Goal: Communication & Community: Connect with others

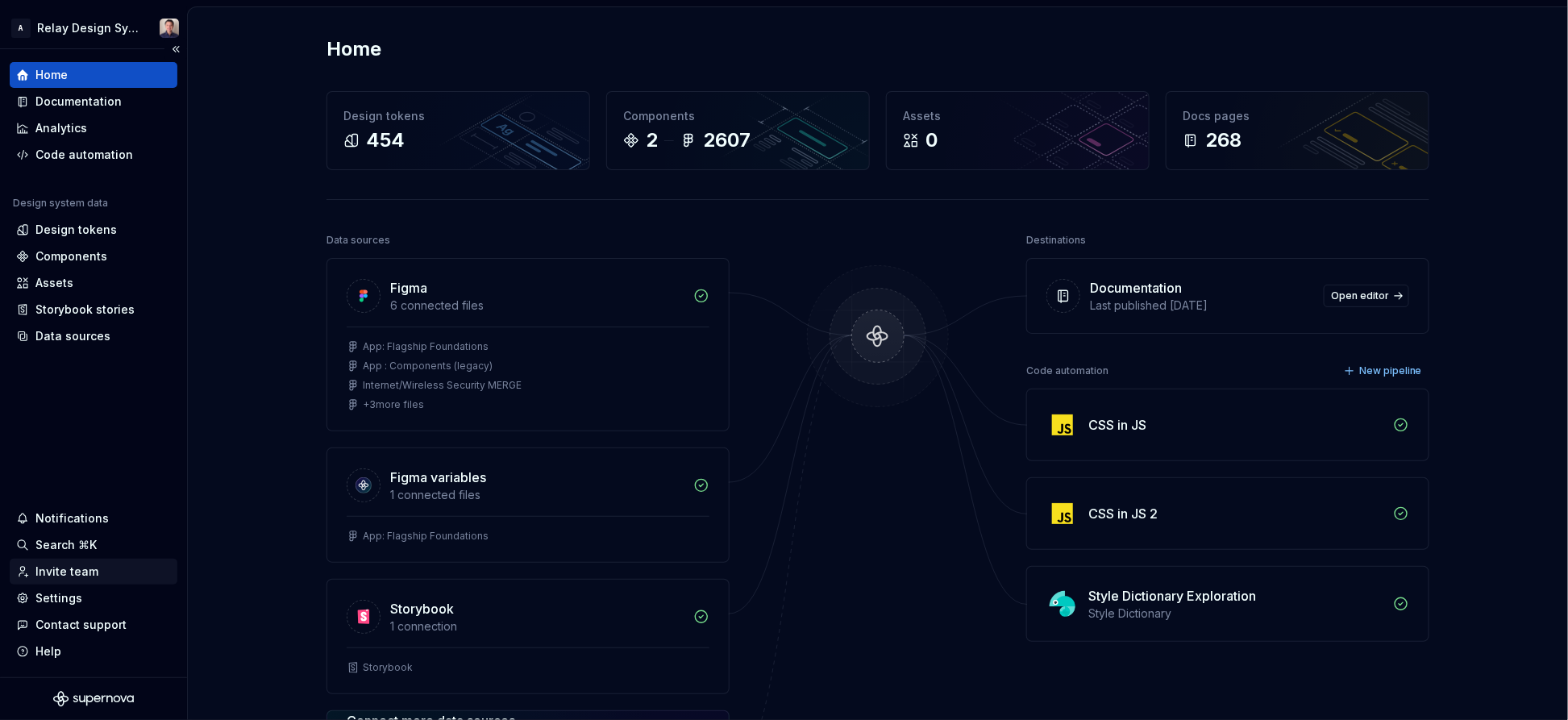
click at [79, 574] on div "Invite team" at bounding box center [67, 572] width 63 height 16
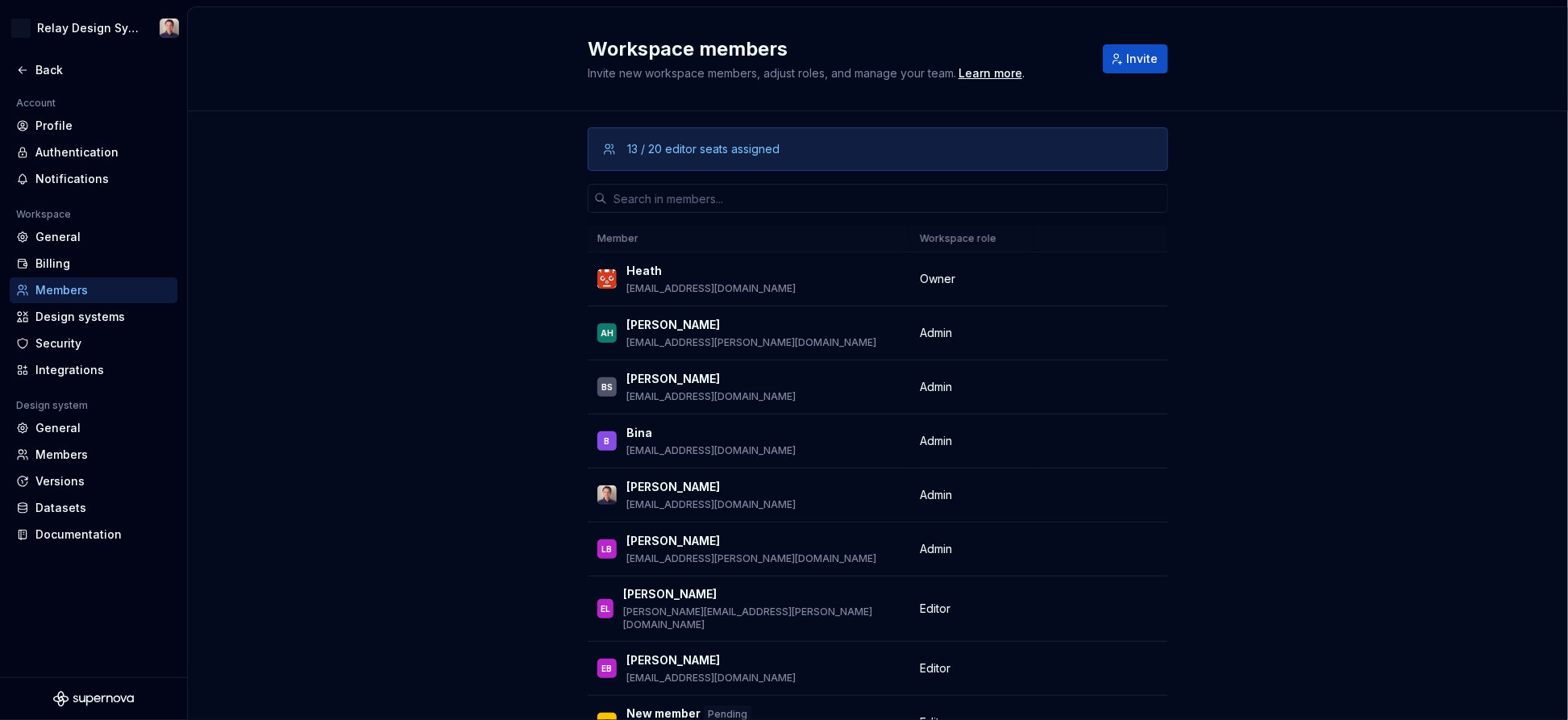
click at [672, 152] on div "13 / 20 editor seats assigned" at bounding box center [703, 149] width 153 height 16
click at [1137, 63] on span "Invite" at bounding box center [1142, 59] width 31 height 16
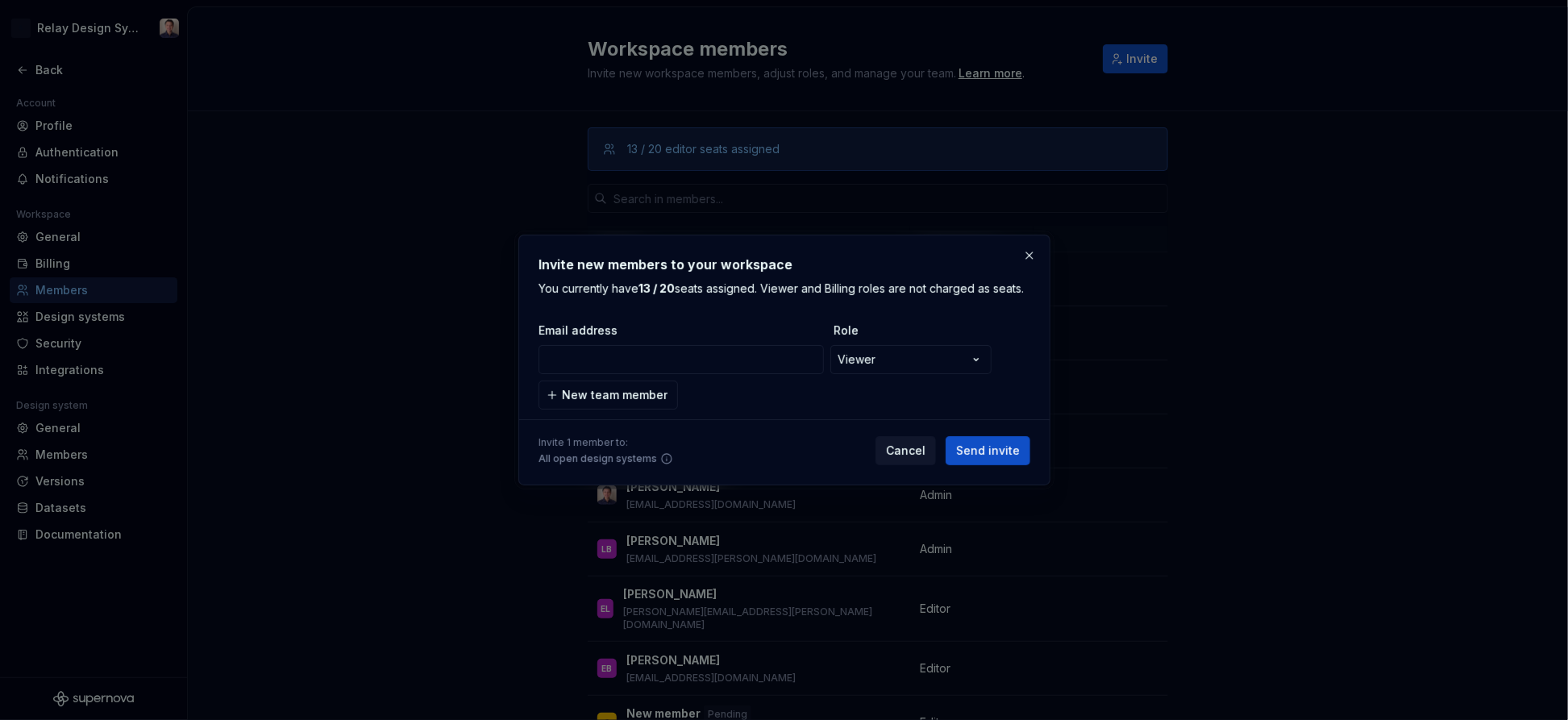
type input "[PERSON_NAME][EMAIL_ADDRESS][PERSON_NAME][DOMAIN_NAME]"
click at [998, 452] on span "Send invite" at bounding box center [988, 451] width 64 height 16
